Goal: Information Seeking & Learning: Check status

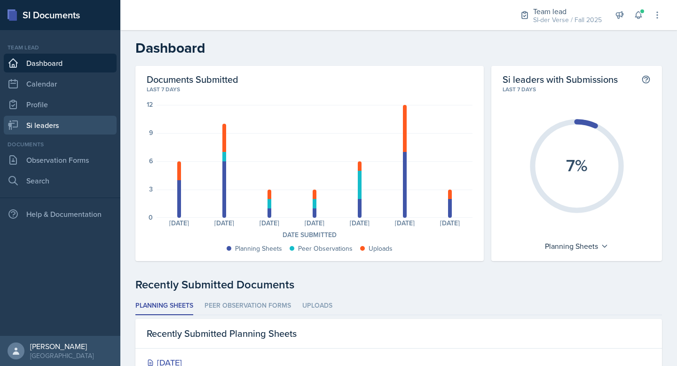
click at [67, 129] on link "Si leaders" at bounding box center [60, 125] width 113 height 19
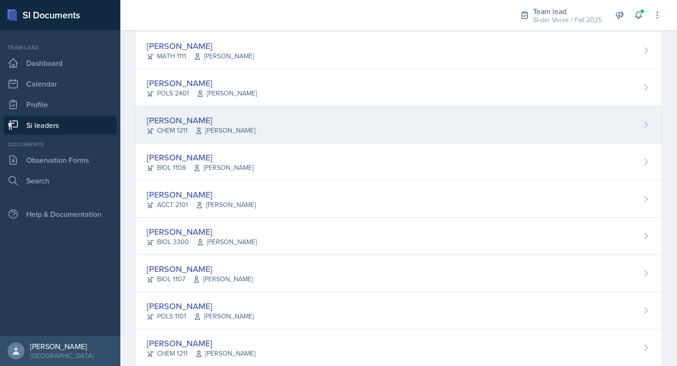
scroll to position [107, 0]
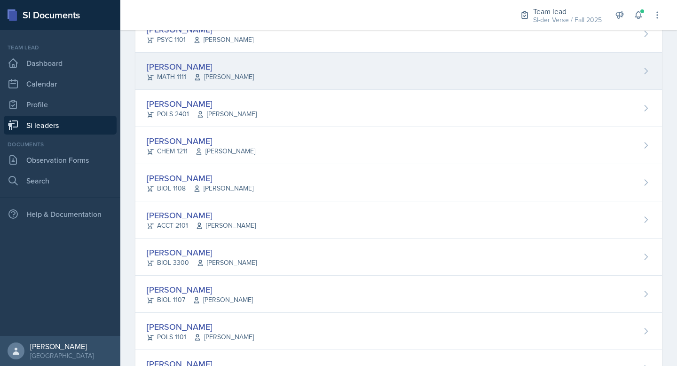
click at [213, 60] on div "[PERSON_NAME]" at bounding box center [200, 66] width 107 height 13
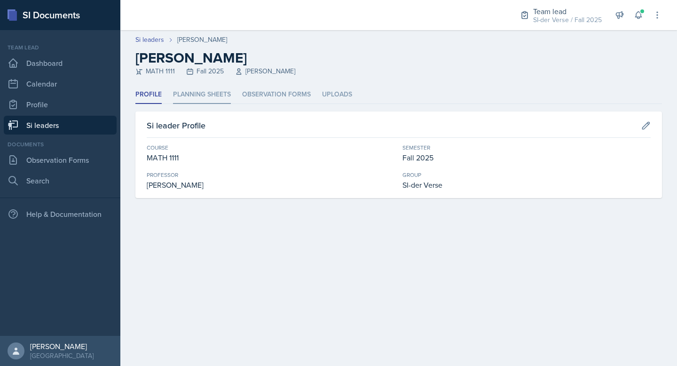
click at [212, 92] on li "Planning Sheets" at bounding box center [202, 95] width 58 height 18
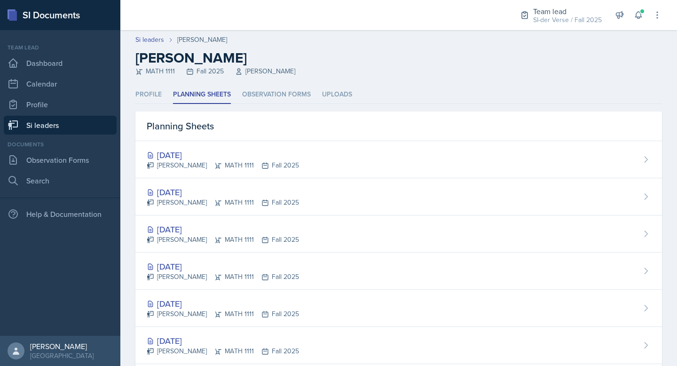
click at [64, 125] on link "Si leaders" at bounding box center [60, 125] width 113 height 19
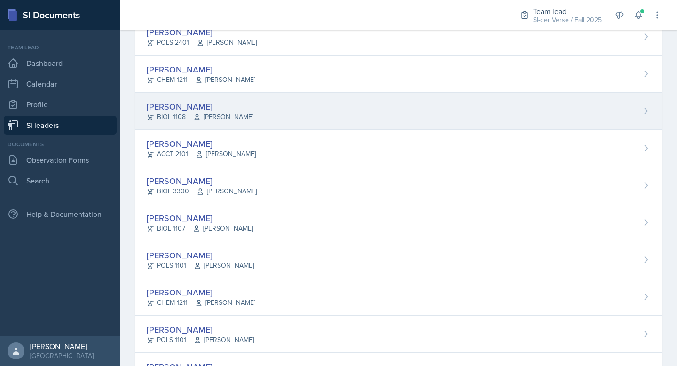
scroll to position [177, 0]
click at [206, 113] on span "[PERSON_NAME]" at bounding box center [223, 118] width 60 height 10
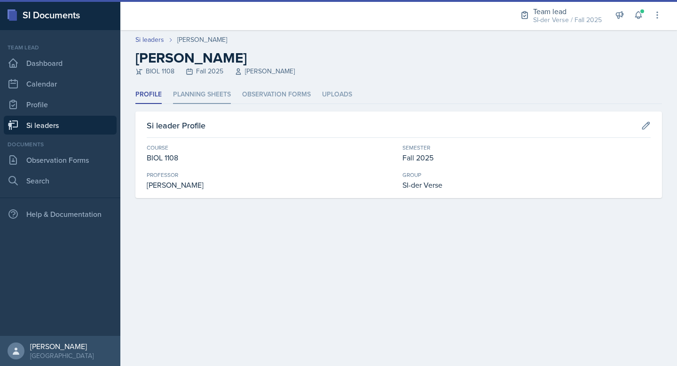
click at [181, 93] on li "Planning Sheets" at bounding box center [202, 95] width 58 height 18
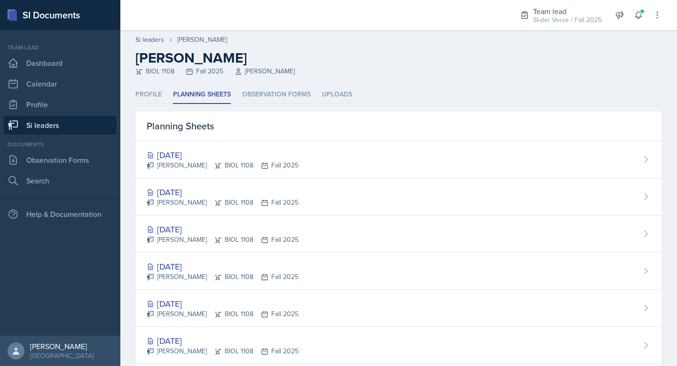
click at [83, 129] on link "Si leaders" at bounding box center [60, 125] width 113 height 19
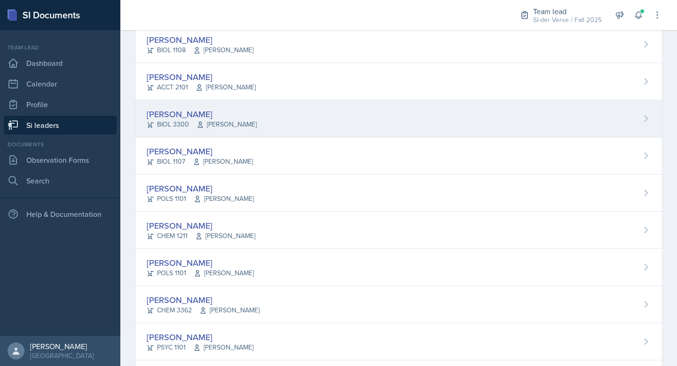
scroll to position [165, 0]
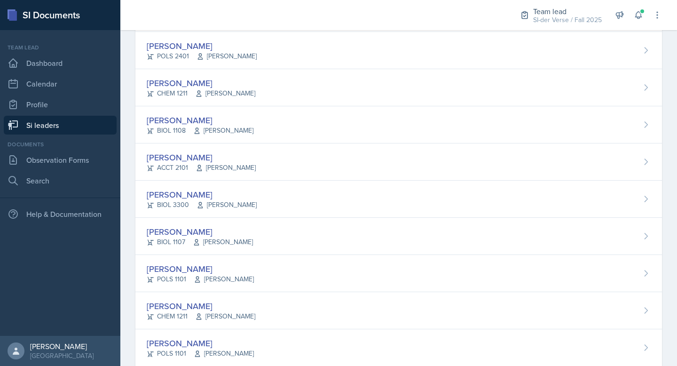
click at [232, 169] on span "[PERSON_NAME]" at bounding box center [226, 168] width 60 height 10
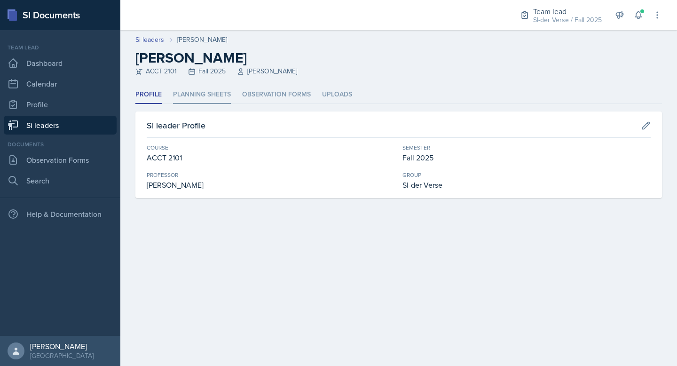
click at [193, 91] on li "Planning Sheets" at bounding box center [202, 95] width 58 height 18
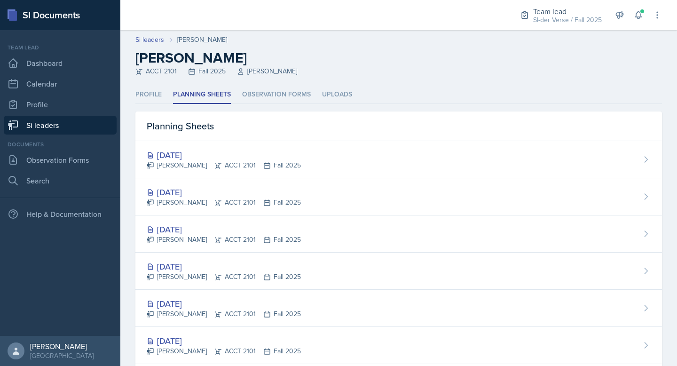
click at [173, 190] on div "[DATE]" at bounding box center [224, 192] width 154 height 13
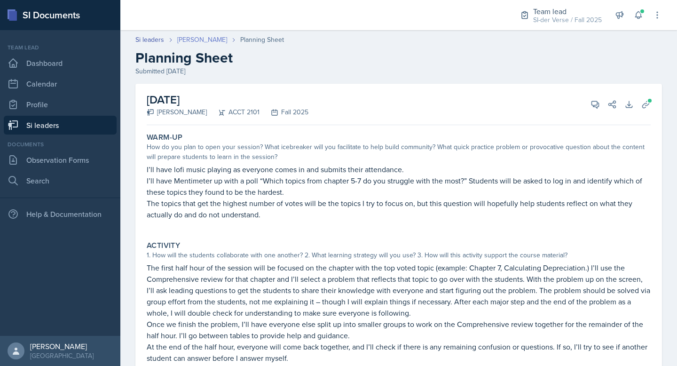
click at [200, 39] on link "[PERSON_NAME]" at bounding box center [202, 40] width 50 height 10
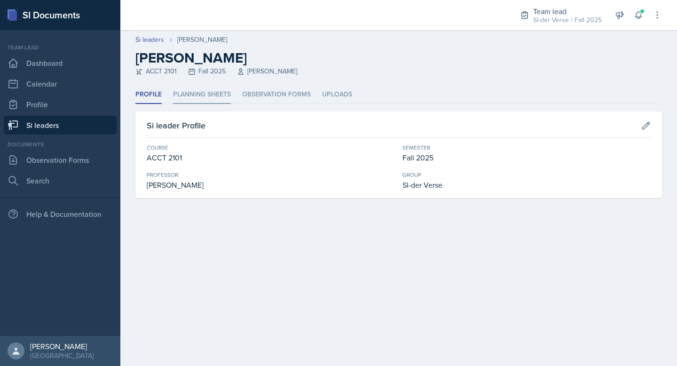
click at [196, 95] on li "Planning Sheets" at bounding box center [202, 95] width 58 height 18
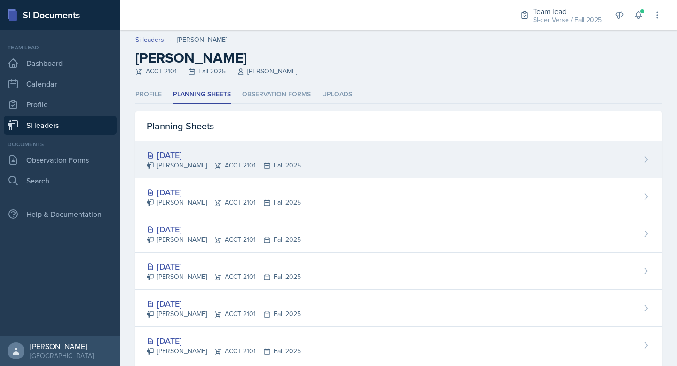
click at [188, 143] on div "[DATE] [PERSON_NAME] ACCT 2101 Fall 2025" at bounding box center [398, 159] width 527 height 37
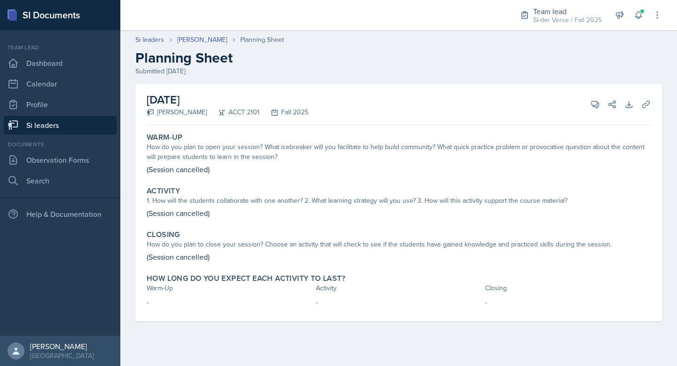
click at [75, 134] on link "Si leaders" at bounding box center [60, 125] width 113 height 19
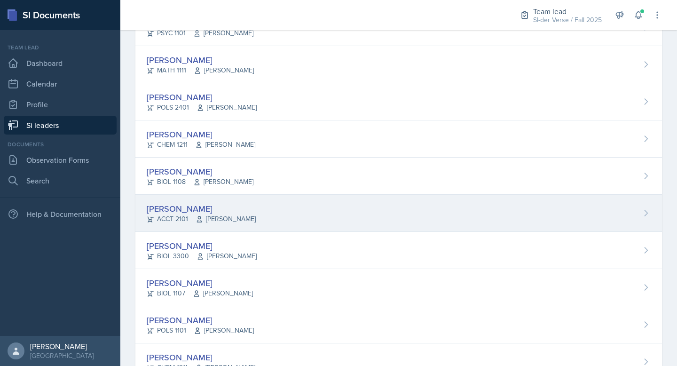
scroll to position [124, 0]
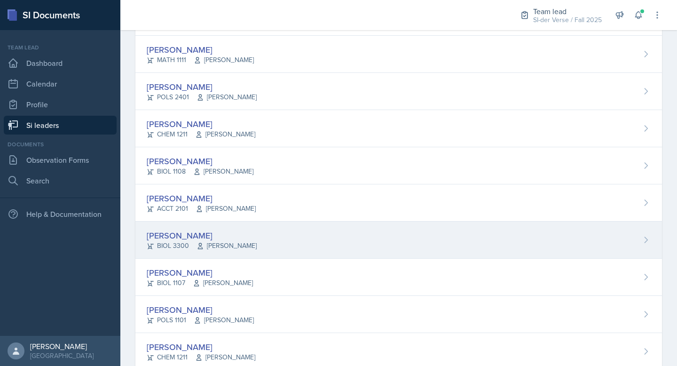
click at [183, 228] on div "[PERSON_NAME] BIOL 3300 [PERSON_NAME]" at bounding box center [398, 239] width 527 height 37
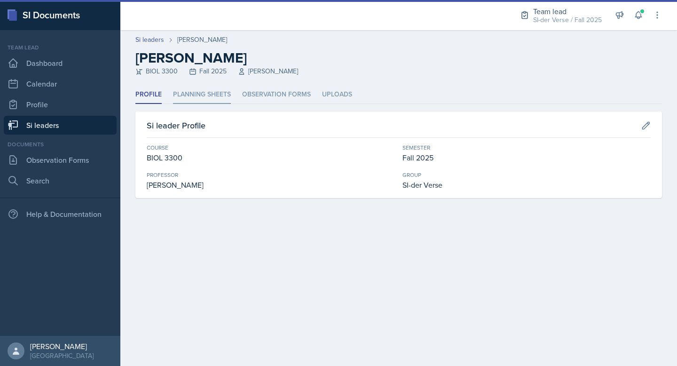
click at [203, 102] on li "Planning Sheets" at bounding box center [202, 95] width 58 height 18
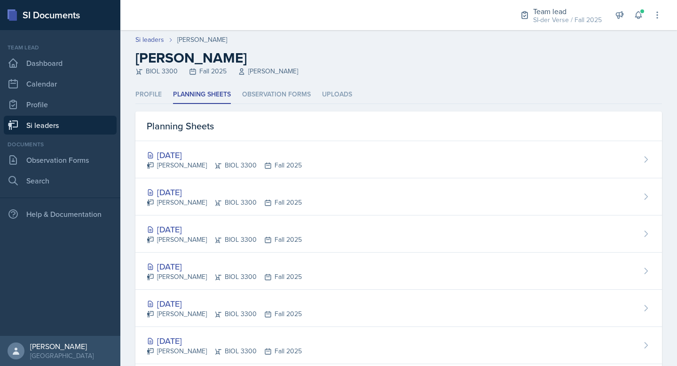
click at [85, 127] on link "Si leaders" at bounding box center [60, 125] width 113 height 19
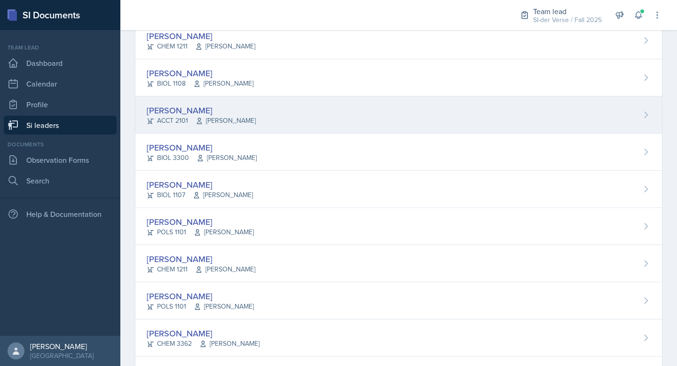
scroll to position [212, 0]
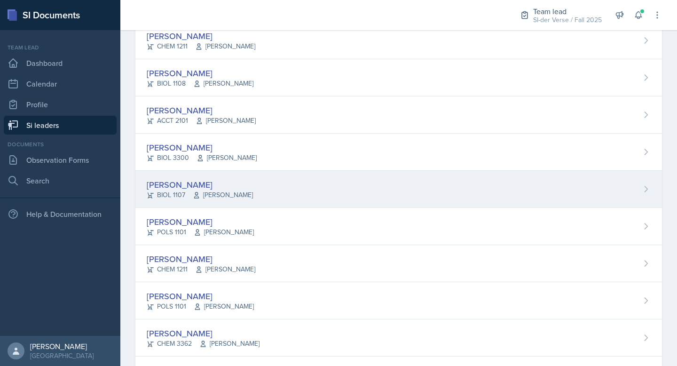
click at [250, 185] on div "[PERSON_NAME]" at bounding box center [200, 184] width 106 height 13
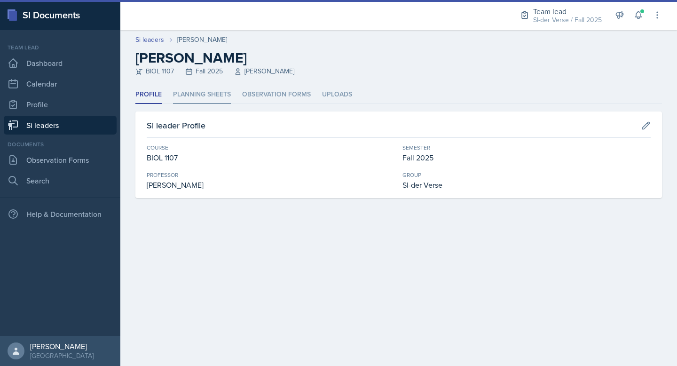
click at [211, 98] on li "Planning Sheets" at bounding box center [202, 95] width 58 height 18
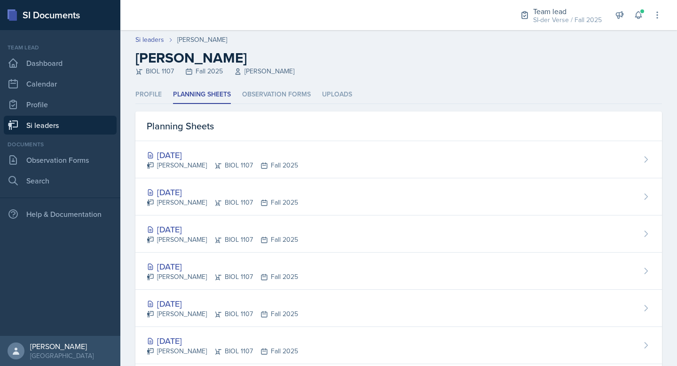
click at [88, 126] on link "Si leaders" at bounding box center [60, 125] width 113 height 19
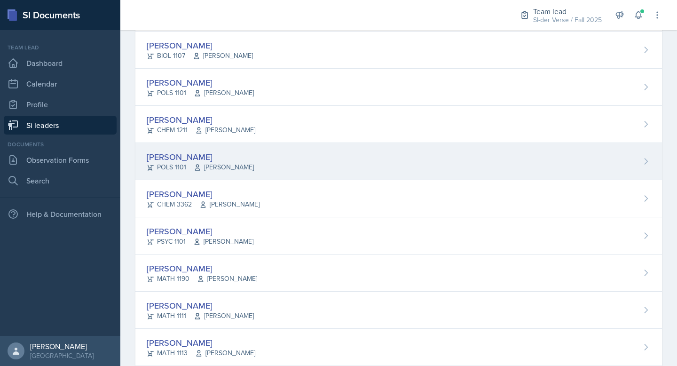
scroll to position [358, 0]
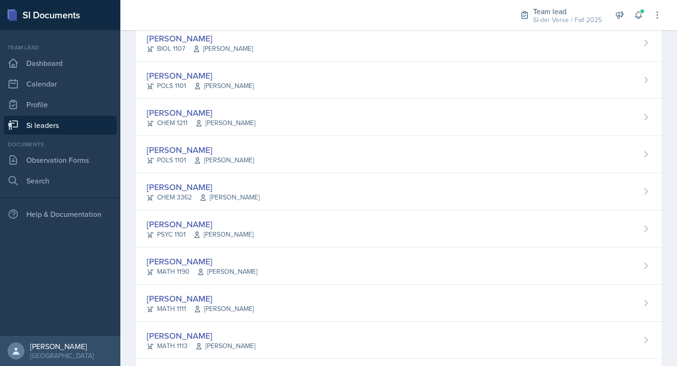
click at [194, 178] on div "[PERSON_NAME] CHEM 3362 [PERSON_NAME]" at bounding box center [398, 191] width 527 height 37
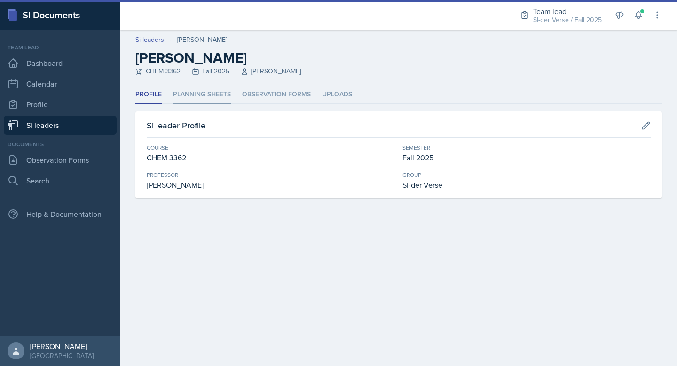
click at [212, 100] on li "Planning Sheets" at bounding box center [202, 95] width 58 height 18
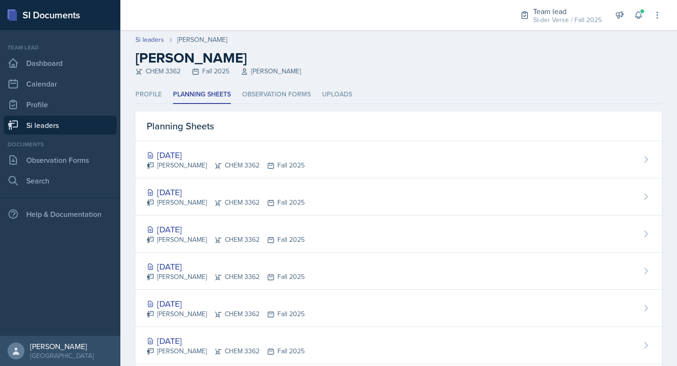
click at [49, 124] on link "Si leaders" at bounding box center [60, 125] width 113 height 19
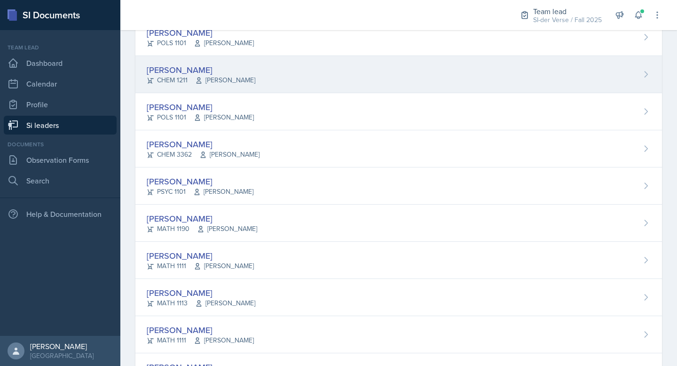
scroll to position [467, 0]
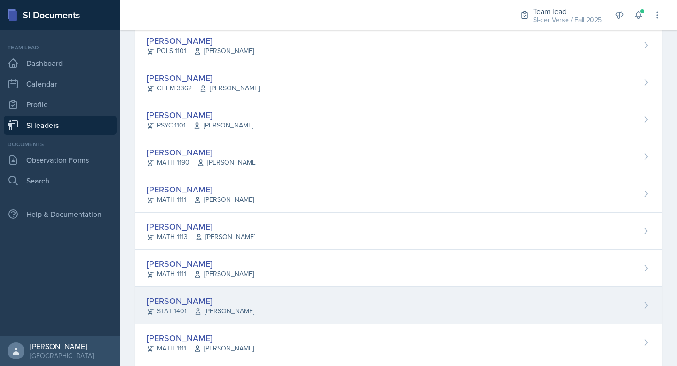
click at [205, 288] on div "[PERSON_NAME] STAT 1401 [PERSON_NAME]" at bounding box center [398, 305] width 527 height 37
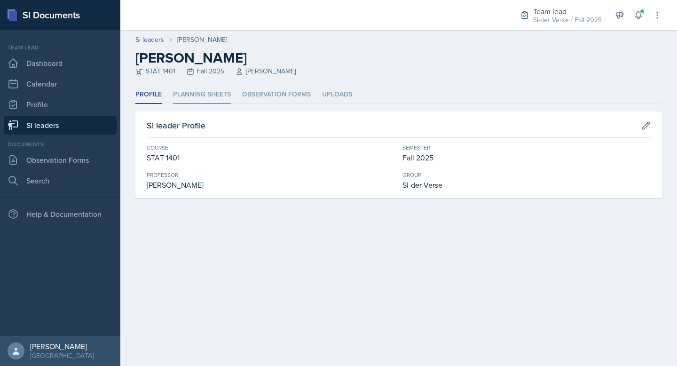
click at [193, 95] on li "Planning Sheets" at bounding box center [202, 95] width 58 height 18
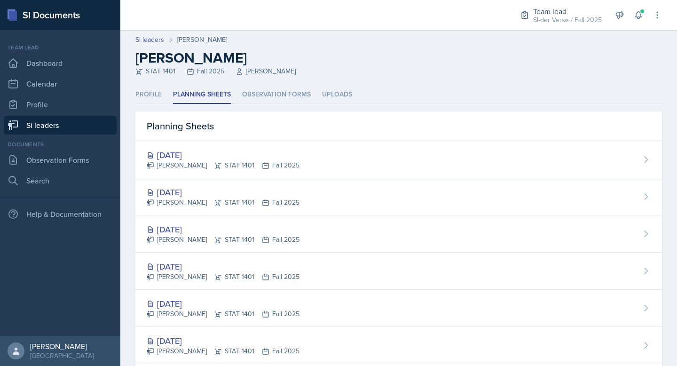
click at [64, 128] on link "Si leaders" at bounding box center [60, 125] width 113 height 19
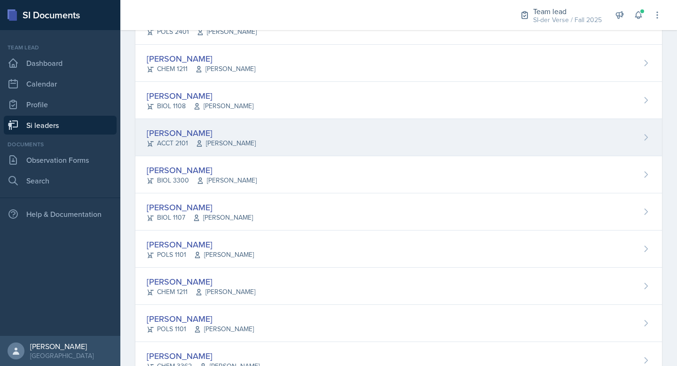
scroll to position [189, 0]
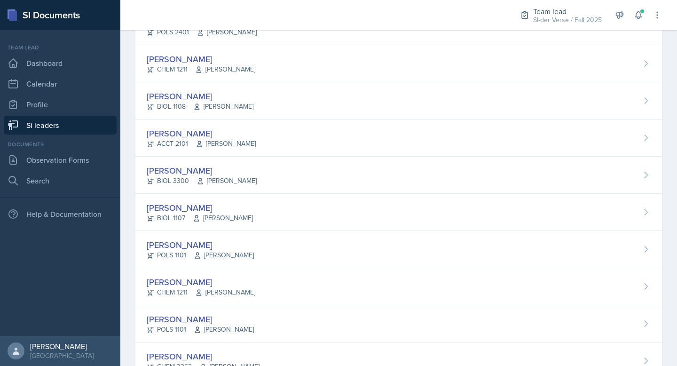
drag, startPoint x: 187, startPoint y: 131, endPoint x: 197, endPoint y: 134, distance: 10.9
click at [188, 131] on div "[PERSON_NAME]" at bounding box center [201, 133] width 109 height 13
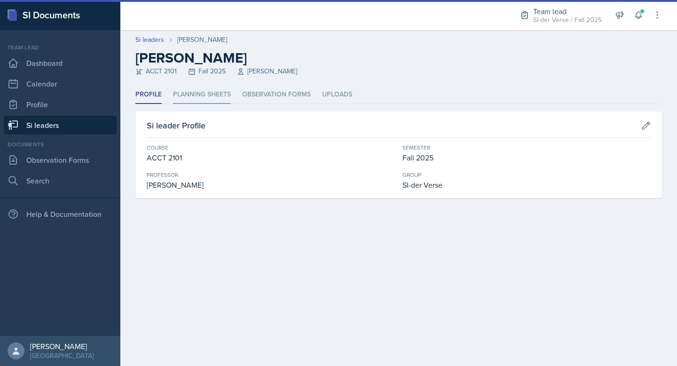
click at [222, 94] on li "Planning Sheets" at bounding box center [202, 95] width 58 height 18
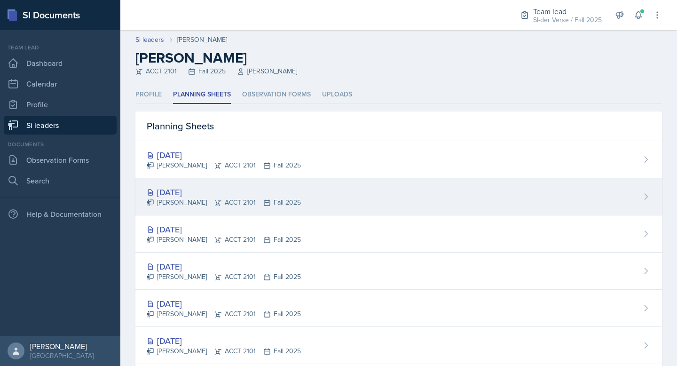
click at [188, 198] on div "[PERSON_NAME] ACCT 2101 Fall 2025" at bounding box center [224, 202] width 154 height 10
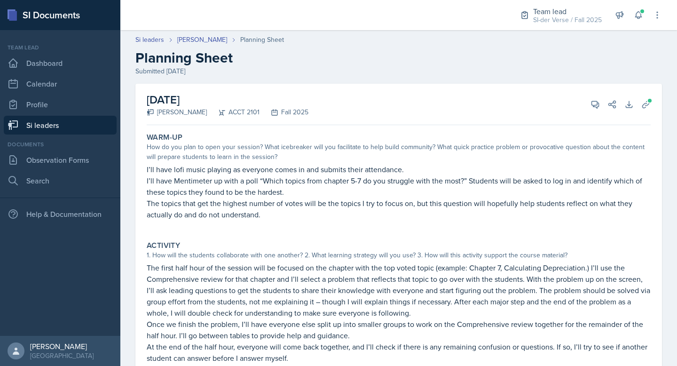
click at [313, 181] on p "I’ll have Mentimeter up with a poll “Which topics from chapter 5-7 do you strug…" at bounding box center [399, 186] width 504 height 23
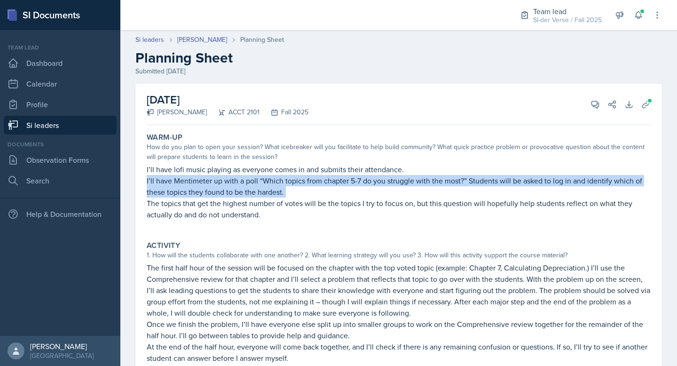
click at [313, 181] on p "I’ll have Mentimeter up with a poll “Which topics from chapter 5-7 do you strug…" at bounding box center [399, 186] width 504 height 23
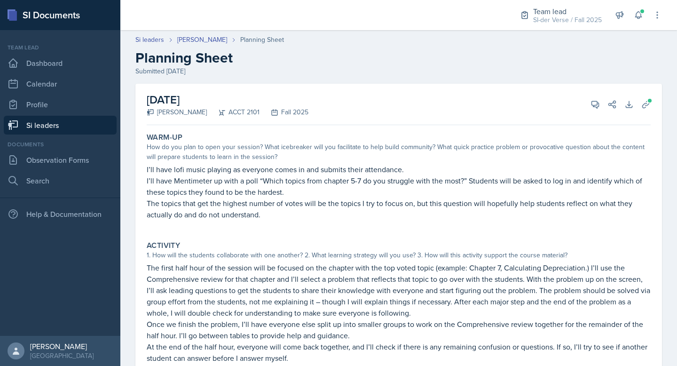
click at [311, 203] on p "The topics that get the highest number of votes will be the topics I try to foc…" at bounding box center [399, 208] width 504 height 23
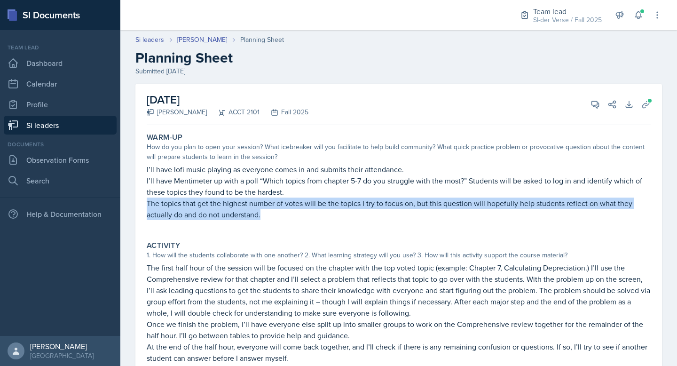
click at [311, 203] on p "The topics that get the highest number of votes will be the topics I try to foc…" at bounding box center [399, 208] width 504 height 23
click at [587, 105] on button "View Comments" at bounding box center [595, 104] width 17 height 17
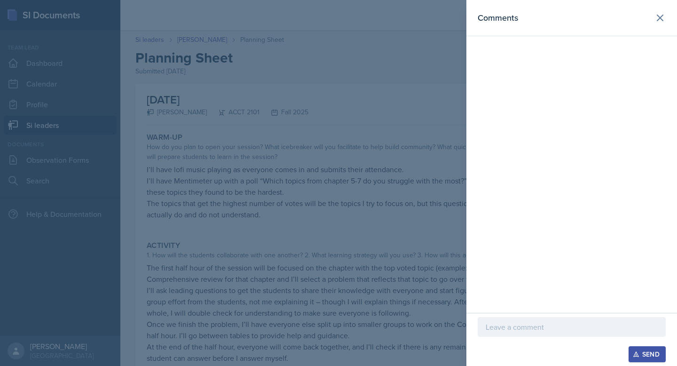
click at [508, 329] on p at bounding box center [572, 326] width 172 height 11
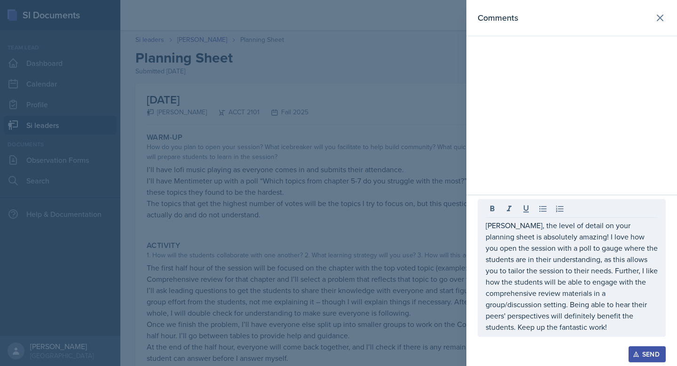
drag, startPoint x: 649, startPoint y: 354, endPoint x: 653, endPoint y: 351, distance: 4.8
click at [649, 353] on div "Send" at bounding box center [647, 354] width 25 height 8
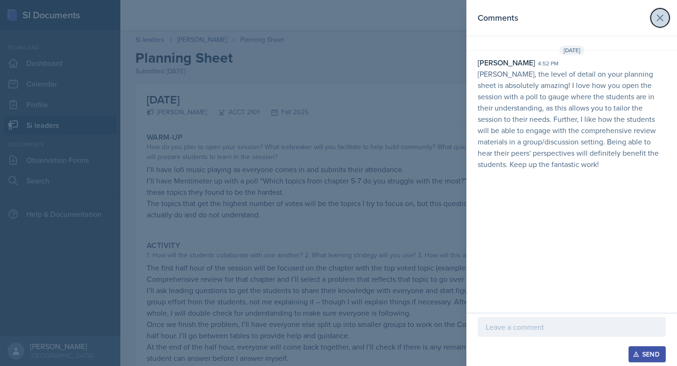
click at [660, 19] on icon at bounding box center [659, 17] width 11 height 11
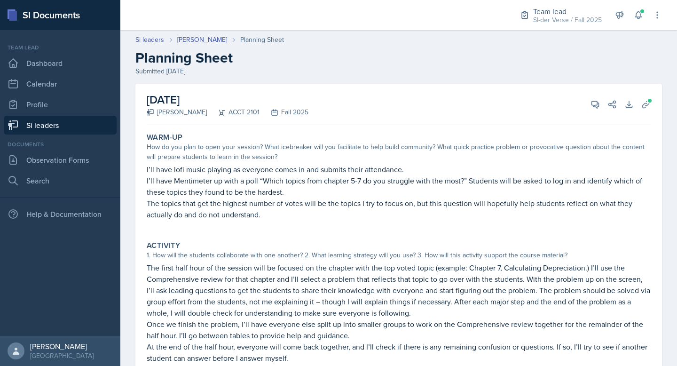
click at [20, 122] on link "Si leaders" at bounding box center [60, 125] width 113 height 19
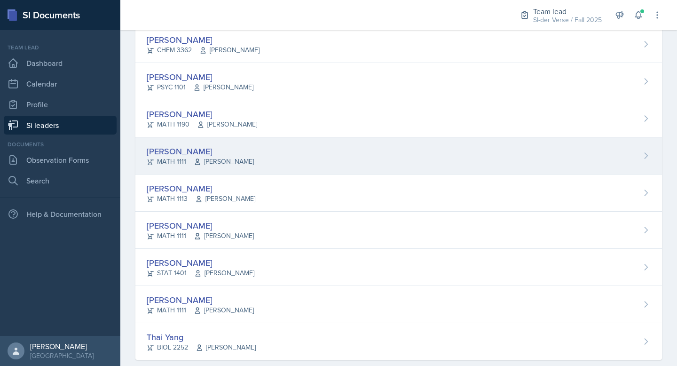
scroll to position [521, 0]
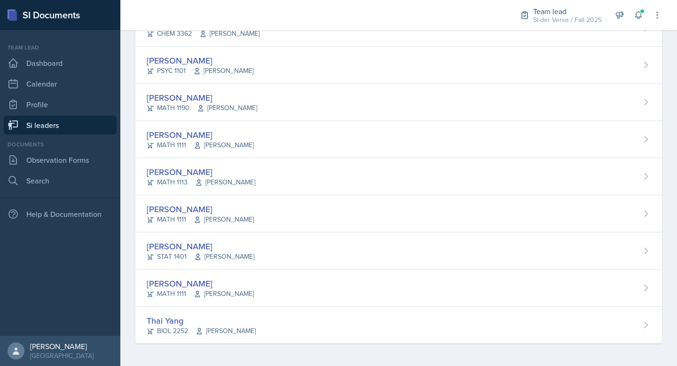
click at [192, 252] on div "STAT 1401 [PERSON_NAME]" at bounding box center [201, 257] width 108 height 10
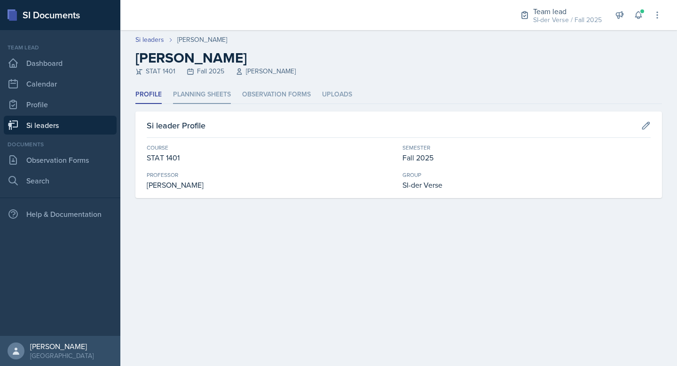
click at [207, 97] on li "Planning Sheets" at bounding box center [202, 95] width 58 height 18
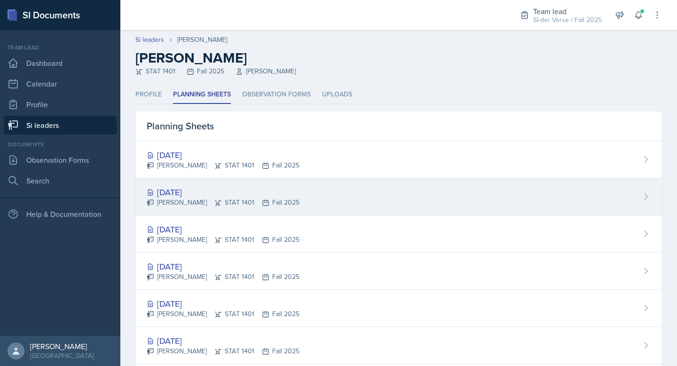
click at [189, 187] on div "[DATE]" at bounding box center [223, 192] width 153 height 13
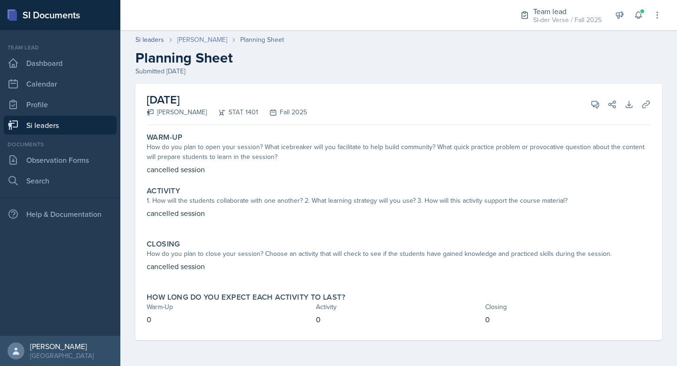
click at [186, 41] on link "[PERSON_NAME]" at bounding box center [202, 40] width 50 height 10
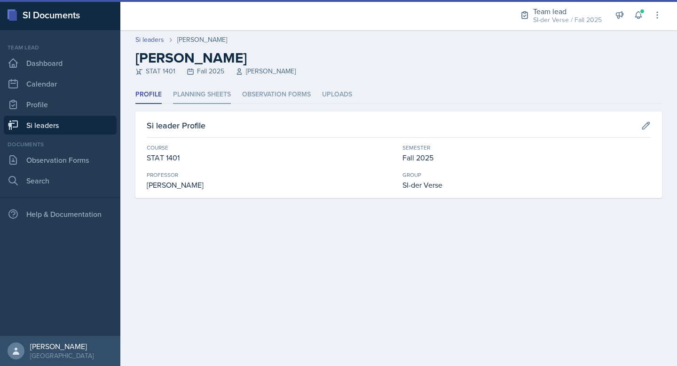
click at [187, 90] on li "Planning Sheets" at bounding box center [202, 95] width 58 height 18
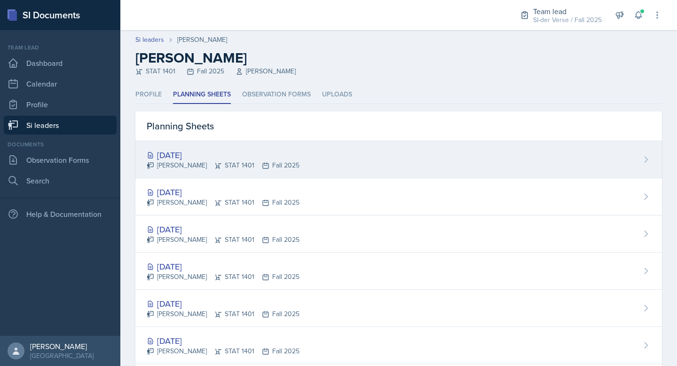
click at [195, 150] on div "[DATE]" at bounding box center [223, 155] width 153 height 13
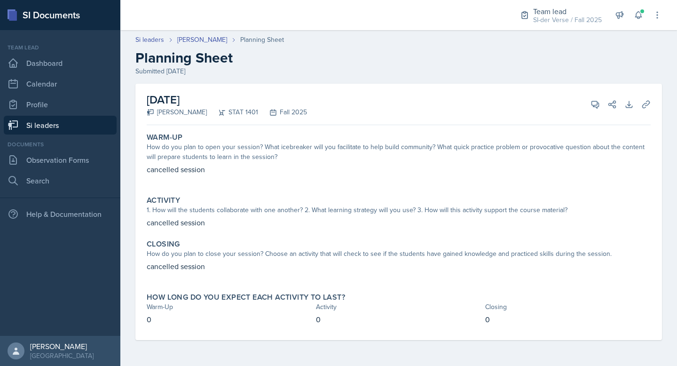
click at [53, 128] on link "Si leaders" at bounding box center [60, 125] width 113 height 19
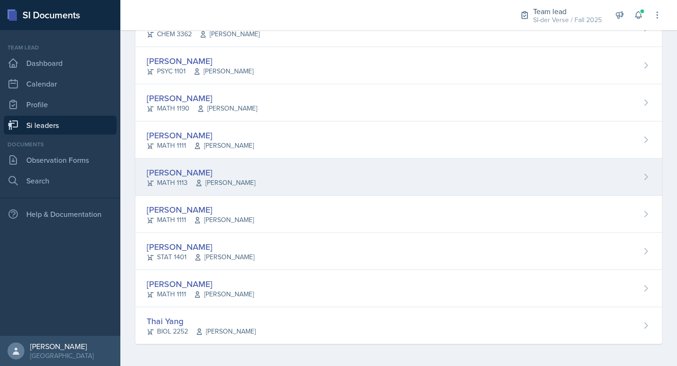
scroll to position [521, 0]
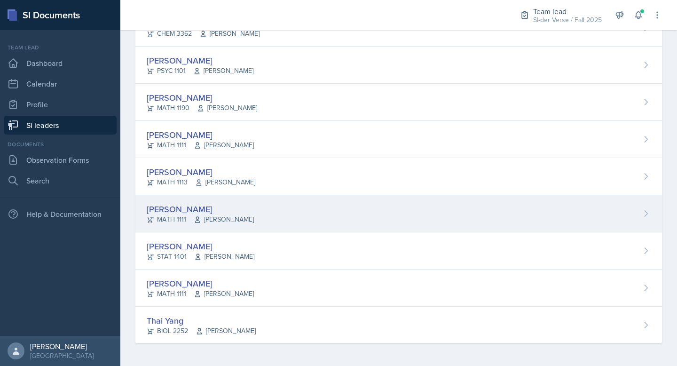
click at [205, 230] on div "[PERSON_NAME] MATH 1111 [PERSON_NAME]" at bounding box center [398, 213] width 527 height 37
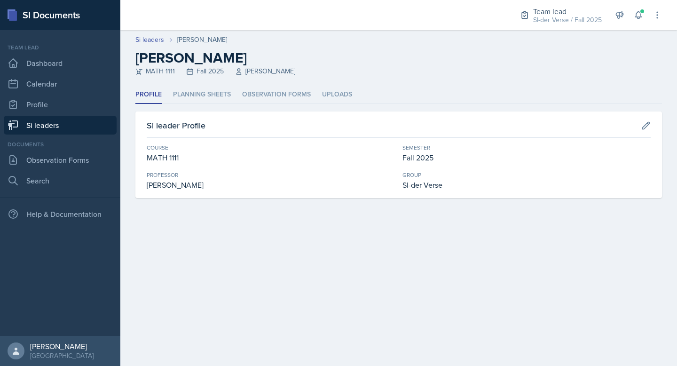
click at [63, 123] on link "Si leaders" at bounding box center [60, 125] width 113 height 19
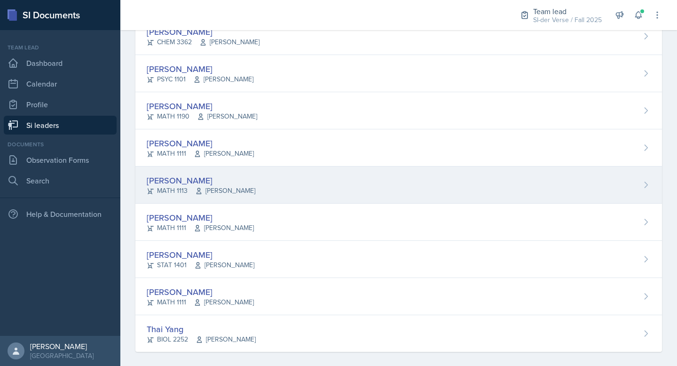
scroll to position [521, 0]
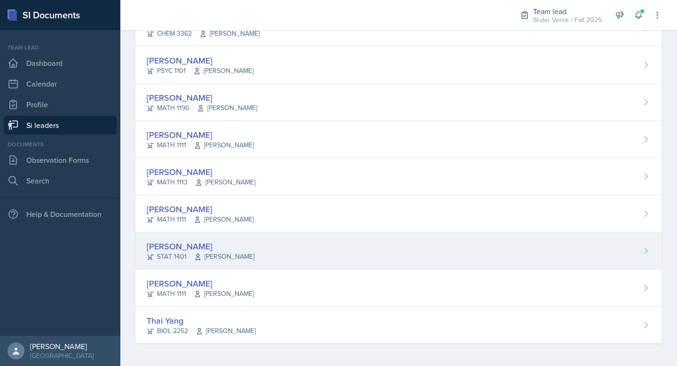
click at [217, 242] on div "[PERSON_NAME]" at bounding box center [201, 246] width 108 height 13
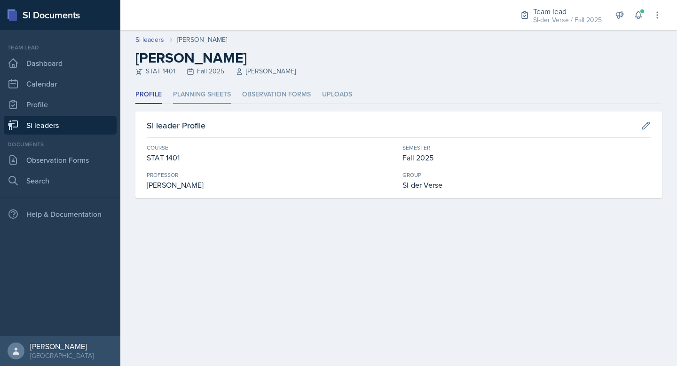
click at [197, 100] on li "Planning Sheets" at bounding box center [202, 95] width 58 height 18
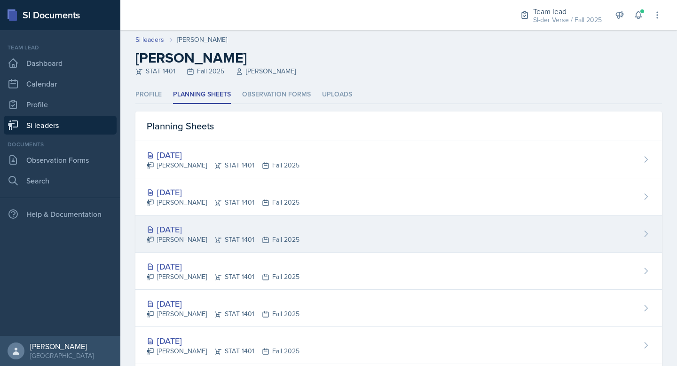
click at [174, 227] on div "[DATE]" at bounding box center [223, 229] width 153 height 13
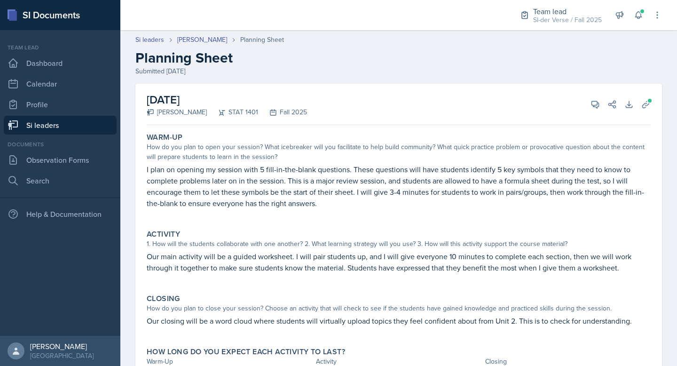
click at [57, 121] on link "Si leaders" at bounding box center [60, 125] width 113 height 19
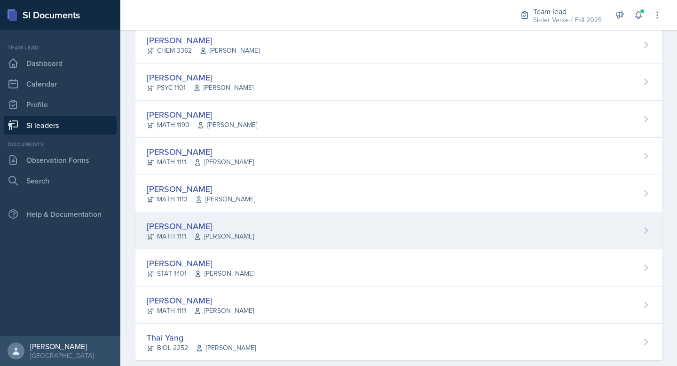
scroll to position [521, 0]
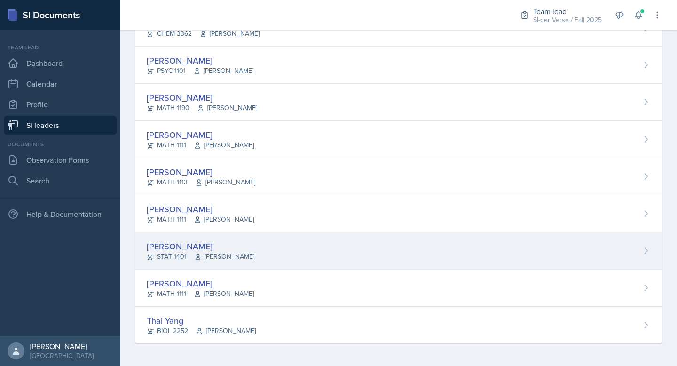
click at [173, 241] on div "[PERSON_NAME]" at bounding box center [201, 246] width 108 height 13
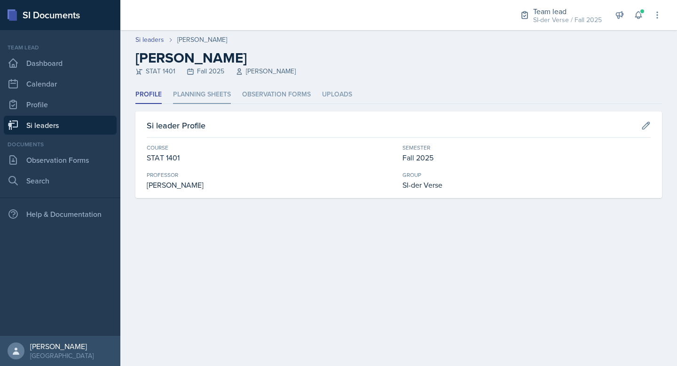
click at [192, 102] on li "Planning Sheets" at bounding box center [202, 95] width 58 height 18
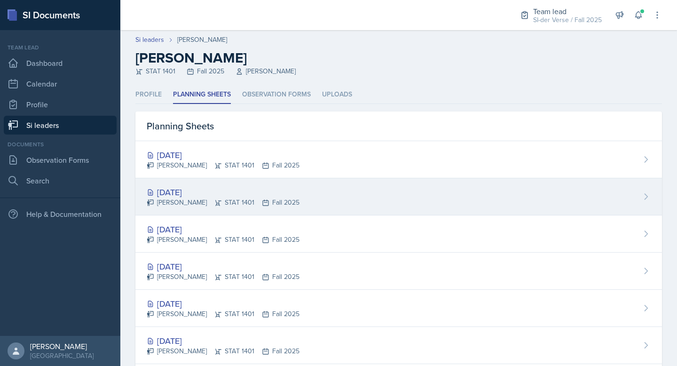
click at [178, 188] on div "[DATE]" at bounding box center [223, 192] width 153 height 13
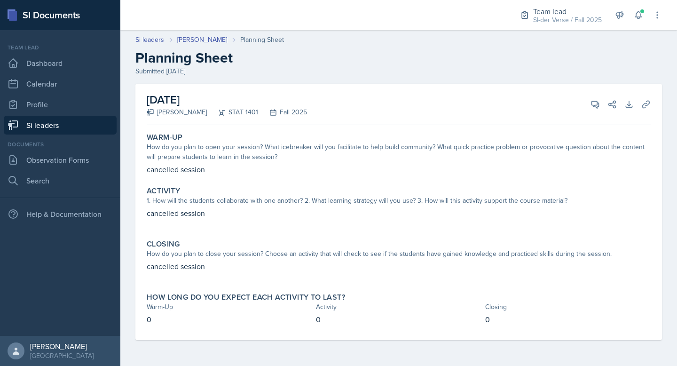
click at [45, 128] on link "Si leaders" at bounding box center [60, 125] width 113 height 19
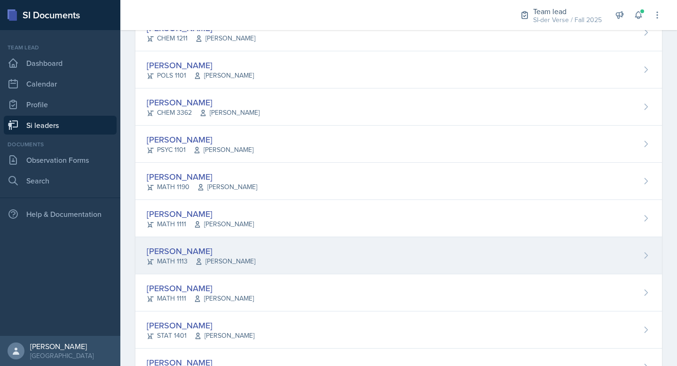
scroll to position [498, 0]
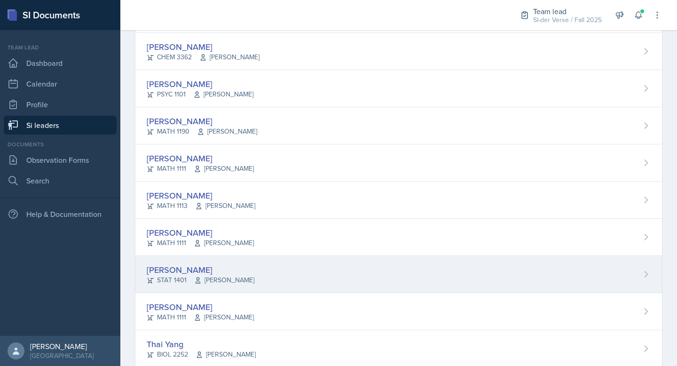
click at [180, 260] on div "[PERSON_NAME] STAT 1401 [PERSON_NAME]" at bounding box center [398, 274] width 527 height 37
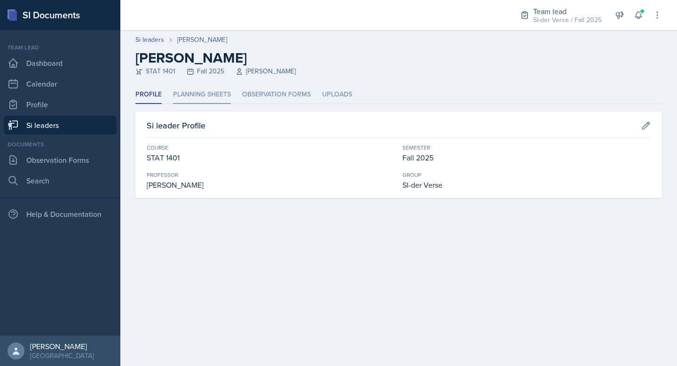
click at [192, 100] on li "Planning Sheets" at bounding box center [202, 95] width 58 height 18
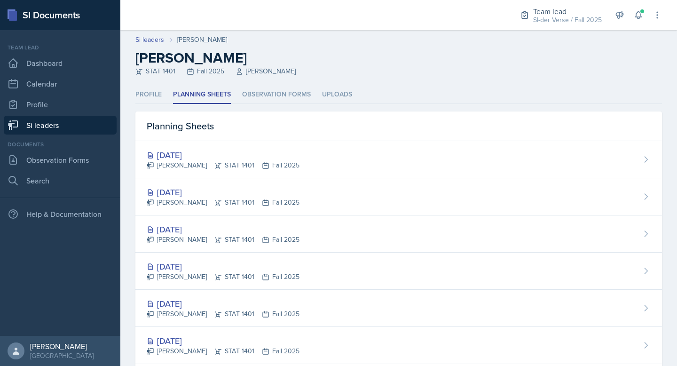
click at [188, 220] on div "[DATE] [PERSON_NAME] STAT 1401 Fall 2025" at bounding box center [398, 233] width 527 height 37
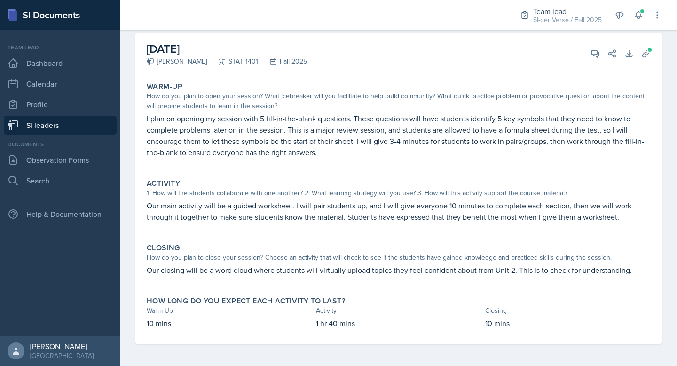
scroll to position [51, 0]
click at [587, 54] on button "View Comments" at bounding box center [595, 53] width 17 height 17
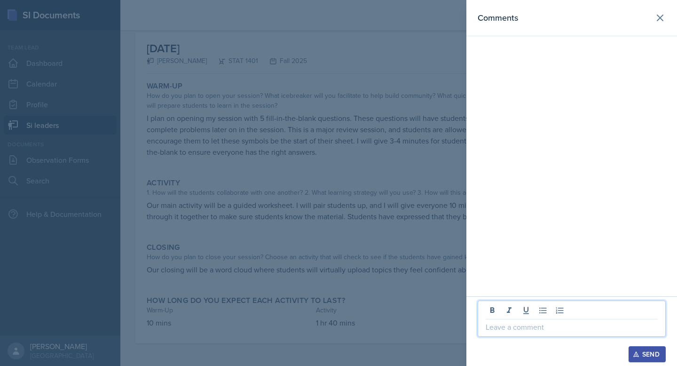
click at [530, 329] on p at bounding box center [572, 326] width 172 height 11
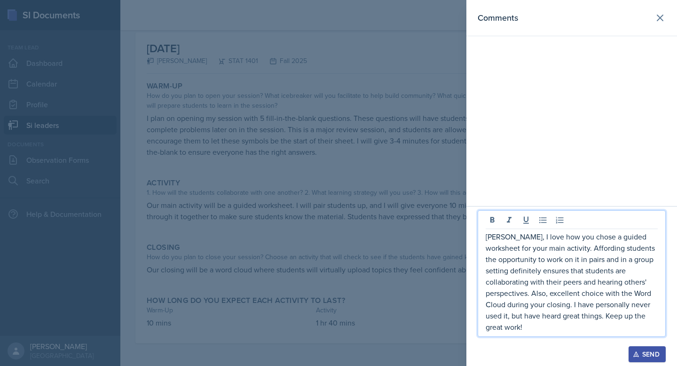
click at [638, 357] on button "Send" at bounding box center [647, 354] width 37 height 16
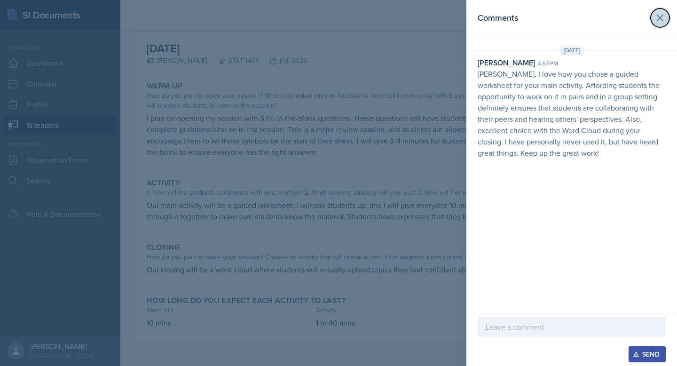
click at [658, 15] on icon at bounding box center [659, 17] width 11 height 11
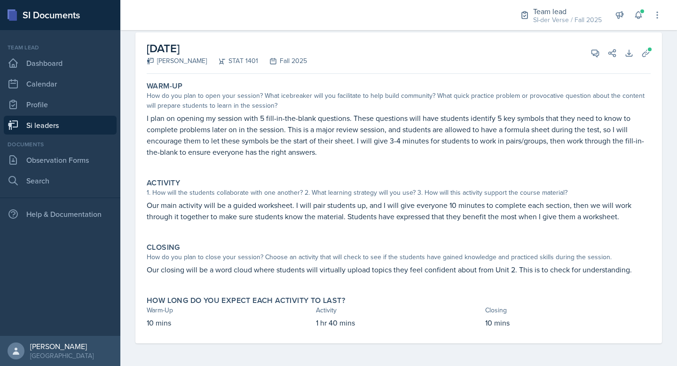
click at [67, 125] on link "Si leaders" at bounding box center [60, 125] width 113 height 19
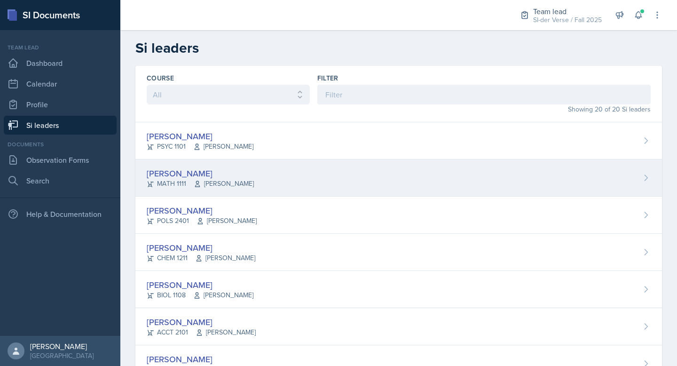
click at [215, 174] on div "[PERSON_NAME]" at bounding box center [200, 173] width 107 height 13
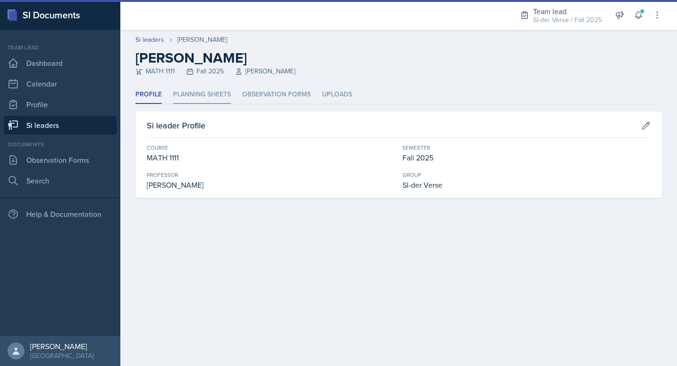
click at [196, 88] on li "Planning Sheets" at bounding box center [202, 95] width 58 height 18
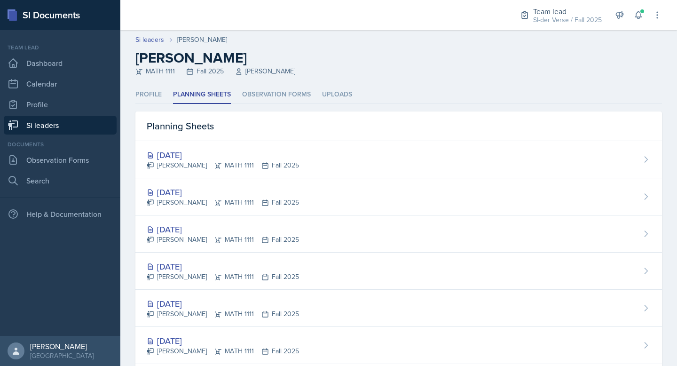
click at [90, 126] on link "Si leaders" at bounding box center [60, 125] width 113 height 19
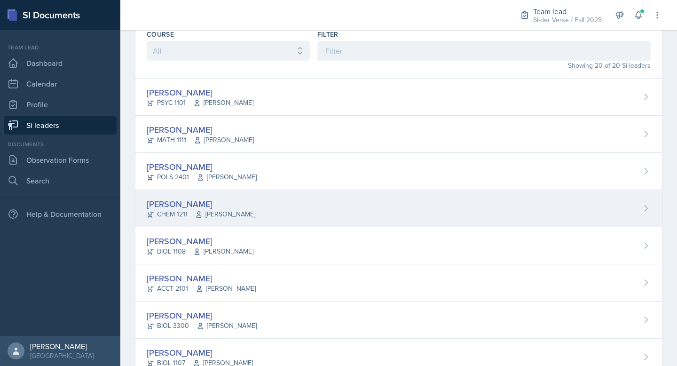
scroll to position [102, 0]
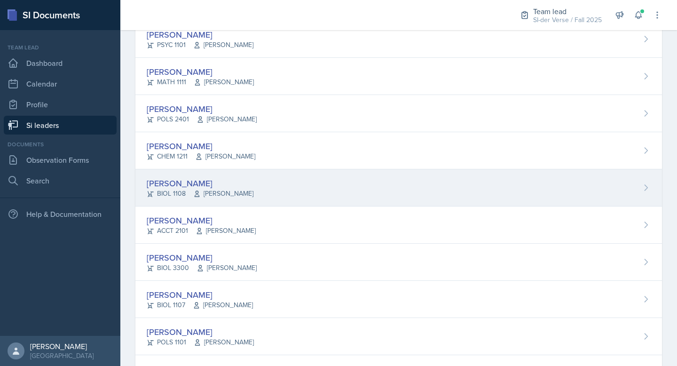
click at [213, 186] on div "[PERSON_NAME]" at bounding box center [200, 183] width 107 height 13
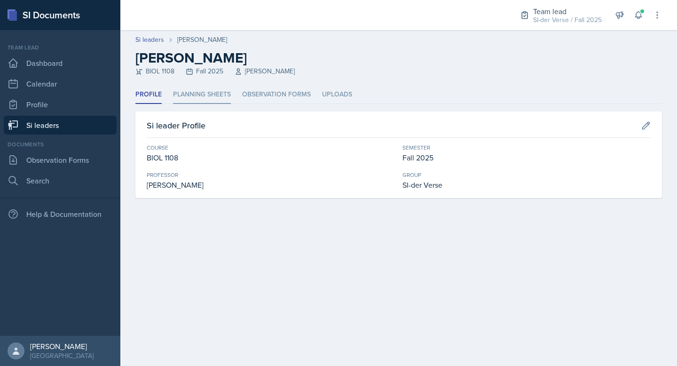
click at [216, 95] on li "Planning Sheets" at bounding box center [202, 95] width 58 height 18
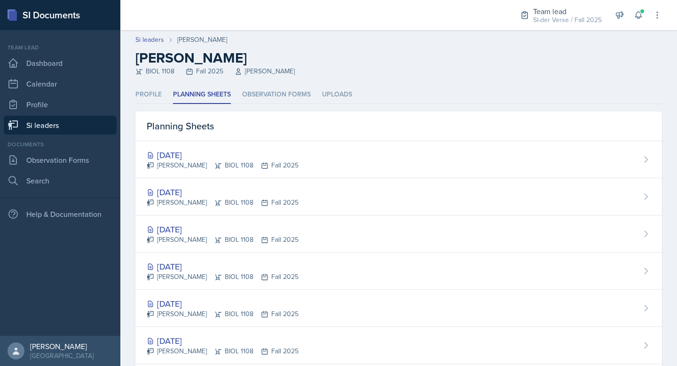
click at [58, 132] on link "Si leaders" at bounding box center [60, 125] width 113 height 19
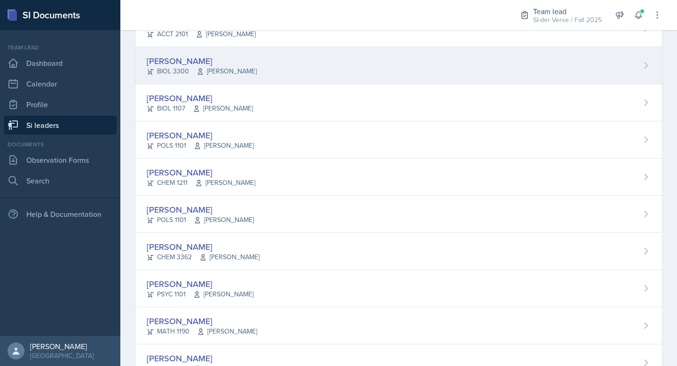
scroll to position [248, 0]
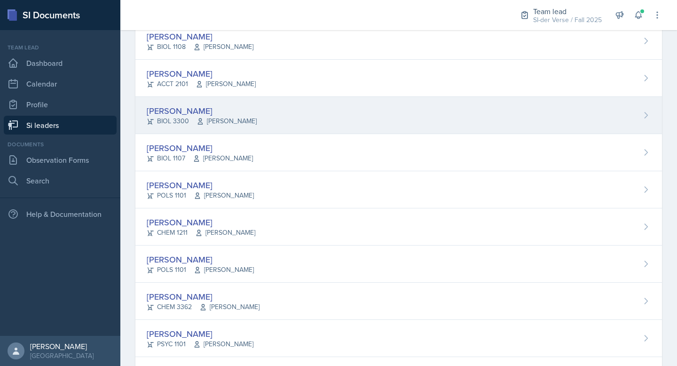
click at [195, 111] on div "[PERSON_NAME]" at bounding box center [202, 110] width 110 height 13
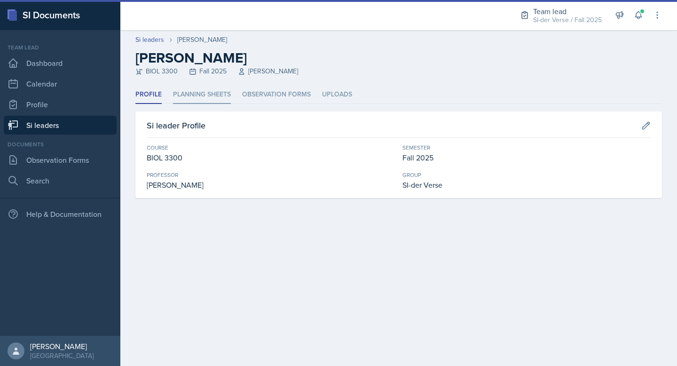
click at [186, 99] on li "Planning Sheets" at bounding box center [202, 95] width 58 height 18
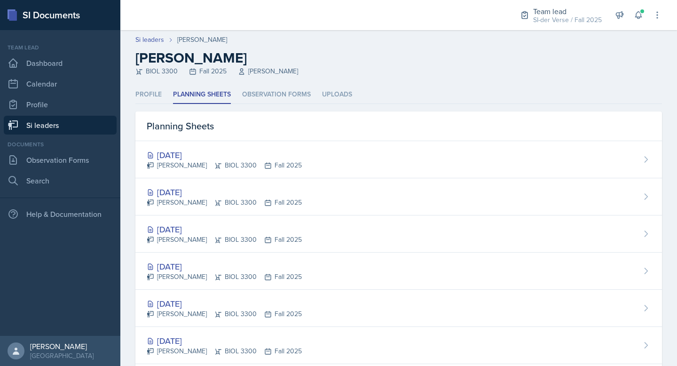
click at [45, 127] on link "Si leaders" at bounding box center [60, 125] width 113 height 19
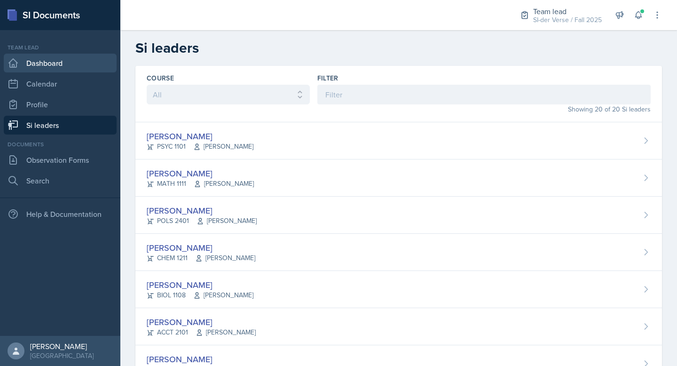
drag, startPoint x: 47, startPoint y: 65, endPoint x: 52, endPoint y: 71, distance: 7.4
click at [47, 65] on link "Dashboard" at bounding box center [60, 63] width 113 height 19
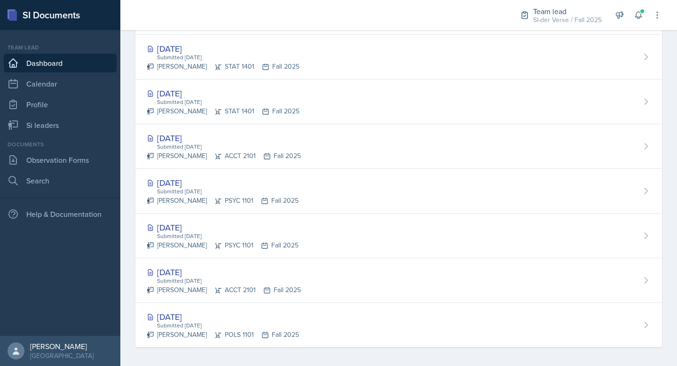
scroll to position [451, 0]
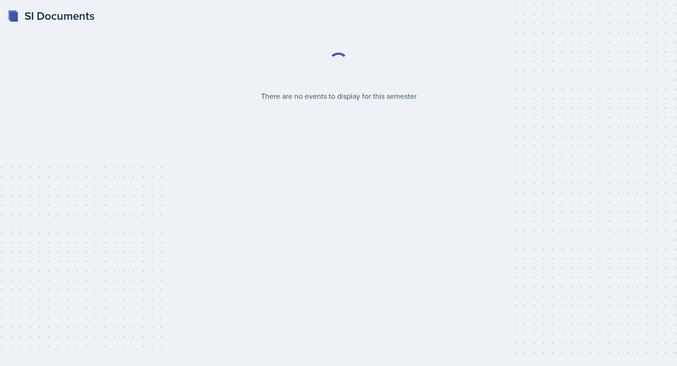
select select "2bed604d-1099-4043-b1bc-2365e8740244"
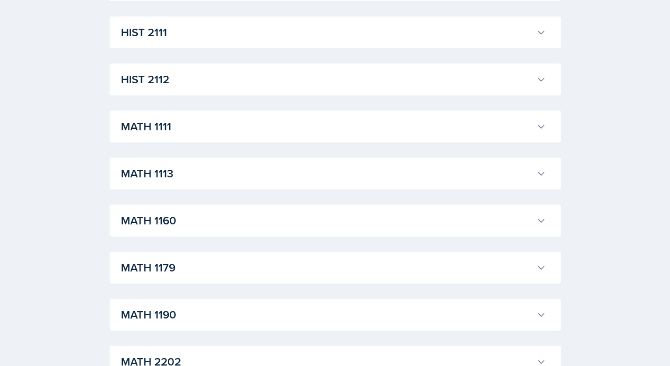
scroll to position [794, 0]
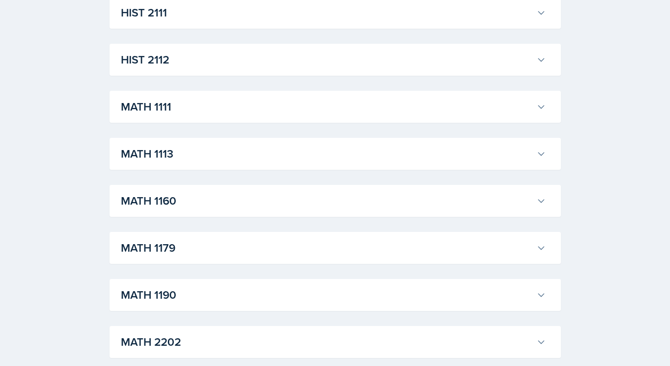
click at [190, 110] on h3 "MATH 1111" at bounding box center [327, 106] width 412 height 17
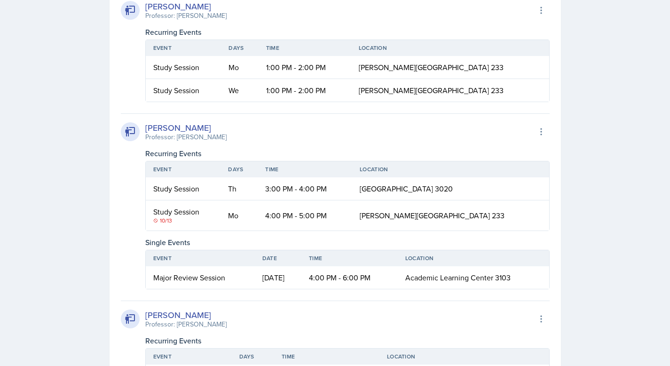
scroll to position [2508, 0]
